Goal: Task Accomplishment & Management: Manage account settings

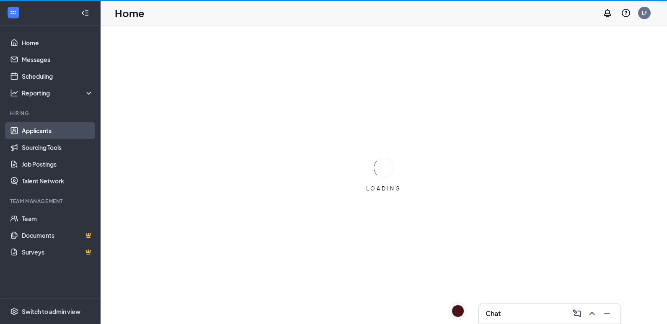
click at [42, 131] on link "Applicants" at bounding box center [58, 130] width 72 height 17
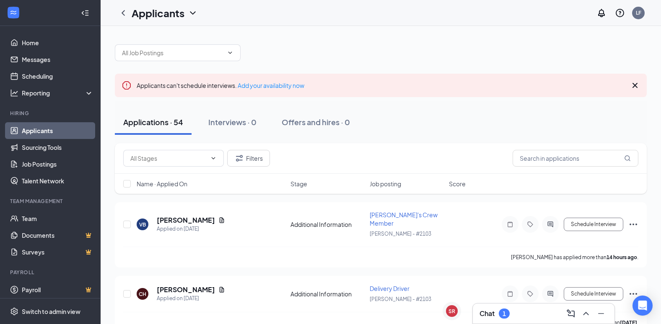
click at [519, 311] on div "Chat 1" at bounding box center [543, 313] width 128 height 13
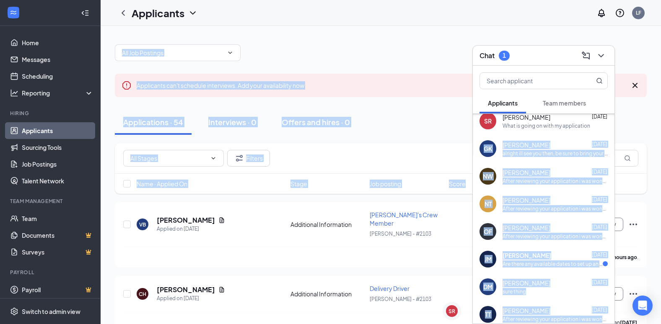
scroll to position [36, 0]
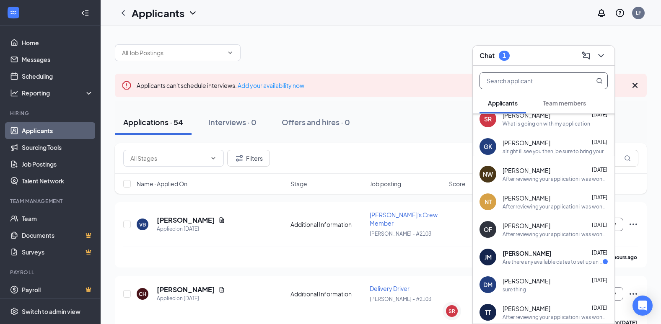
click at [528, 78] on input "text" at bounding box center [529, 81] width 99 height 16
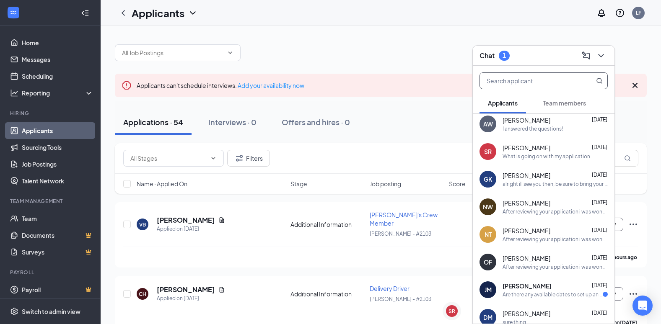
scroll to position [0, 0]
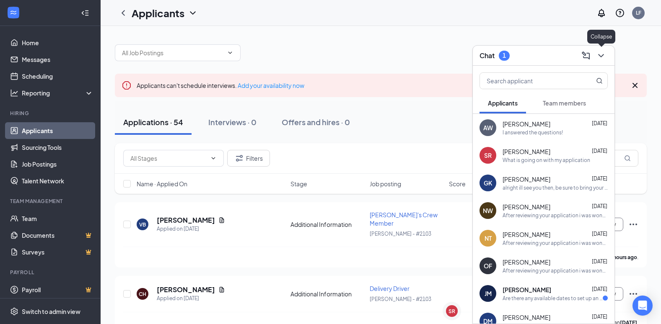
click at [599, 57] on icon "ChevronDown" at bounding box center [601, 56] width 10 height 10
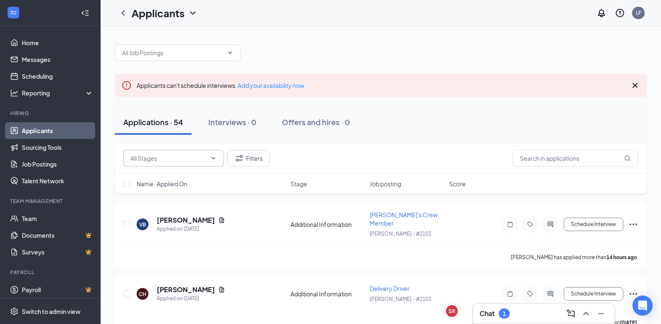
click at [202, 155] on input "text" at bounding box center [168, 158] width 76 height 9
click at [203, 153] on span at bounding box center [173, 158] width 101 height 17
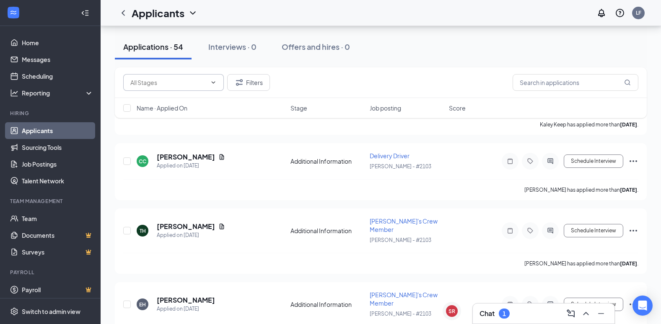
scroll to position [1736, 0]
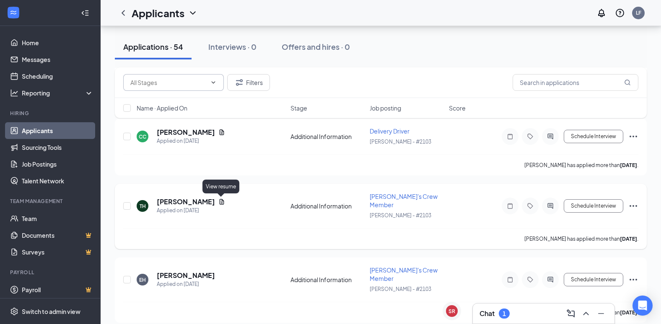
click at [222, 201] on icon "Document" at bounding box center [221, 201] width 5 height 5
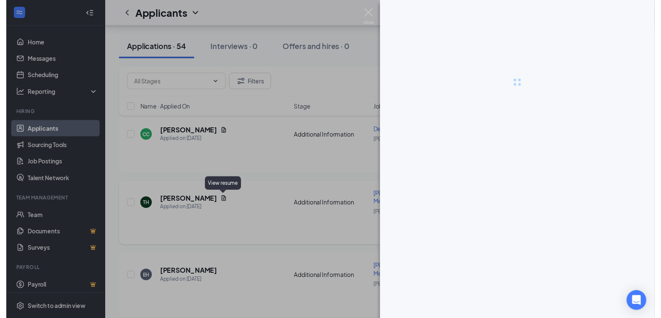
scroll to position [1660, 0]
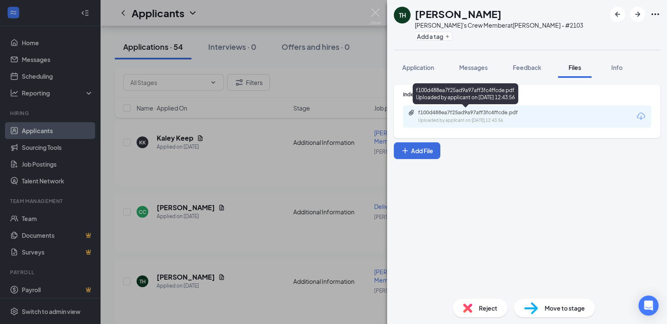
click at [457, 119] on div "Uploaded by applicant on [DATE] 12:43:56" at bounding box center [481, 120] width 126 height 7
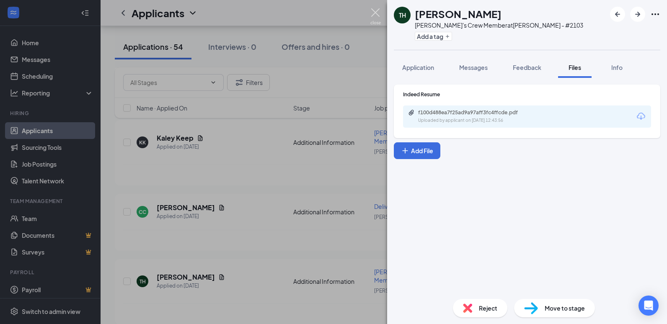
click at [377, 14] on img at bounding box center [375, 16] width 10 height 16
click at [375, 13] on div "Applicants LF" at bounding box center [384, 13] width 566 height 26
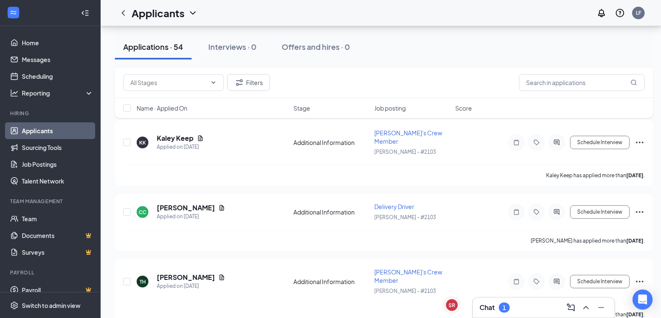
click at [526, 306] on div "Chat 1" at bounding box center [543, 307] width 128 height 13
